Goal: Navigation & Orientation: Find specific page/section

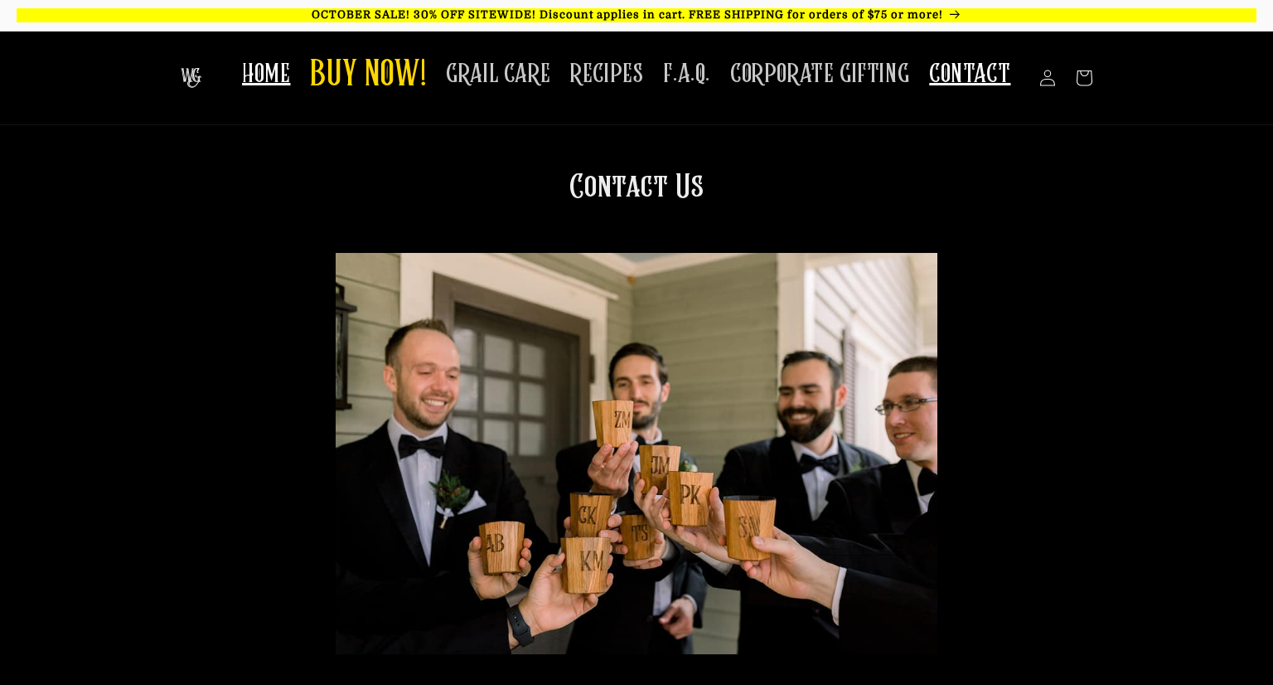
click at [254, 62] on span "HOME" at bounding box center [266, 74] width 48 height 32
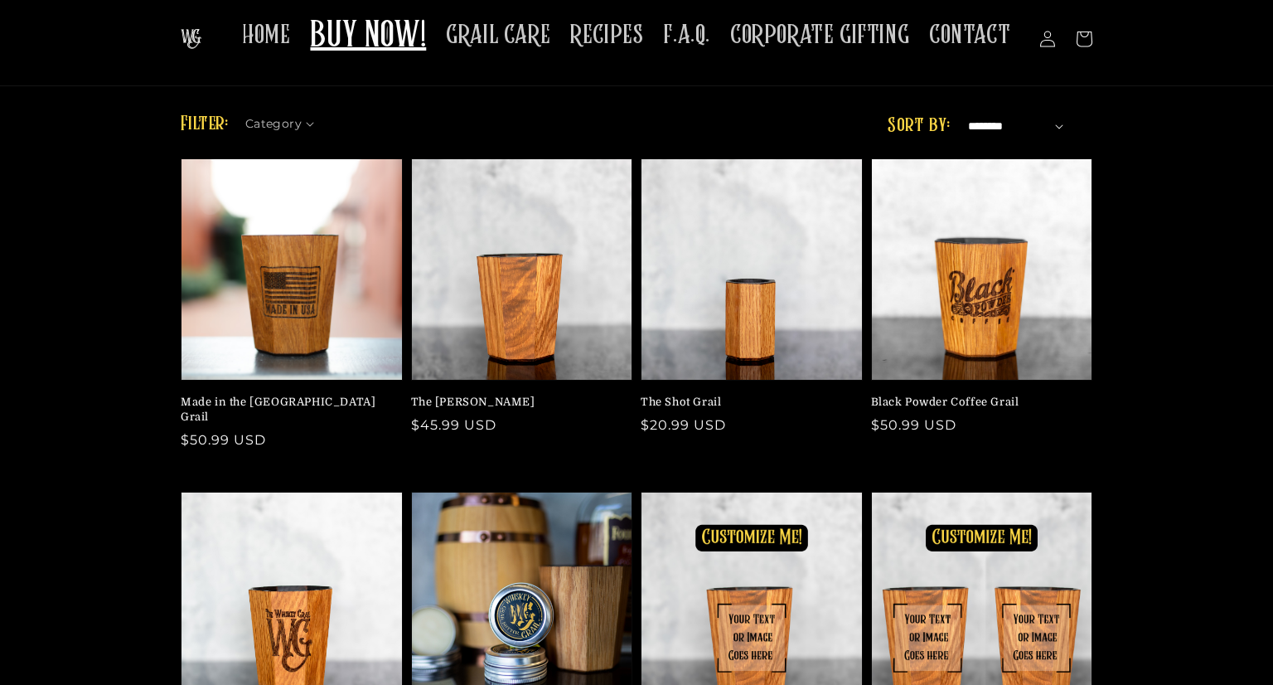
scroll to position [40, 0]
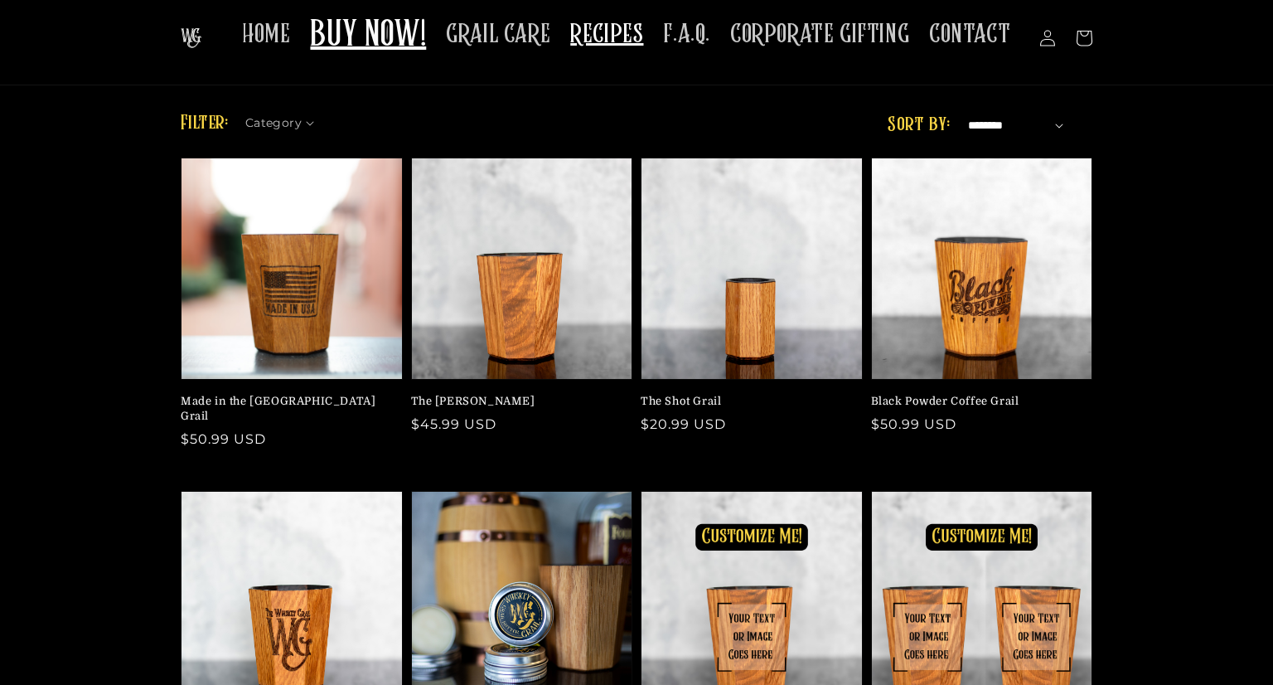
click at [605, 30] on span "RECIPES" at bounding box center [606, 34] width 73 height 32
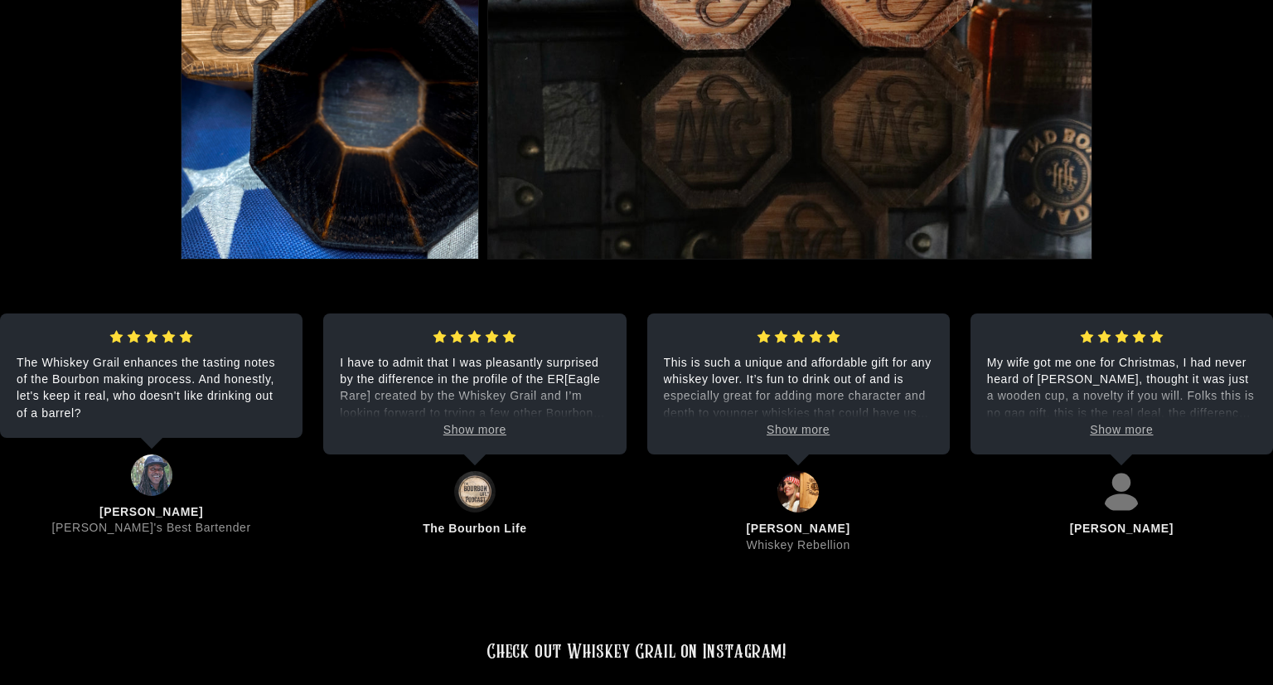
scroll to position [3756, 0]
